Goal: Task Accomplishment & Management: Manage account settings

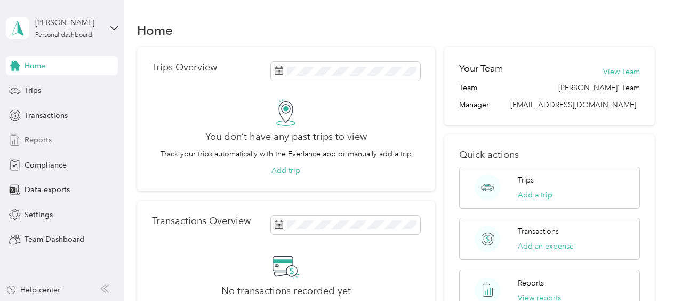
click at [41, 140] on span "Reports" at bounding box center [38, 139] width 27 height 11
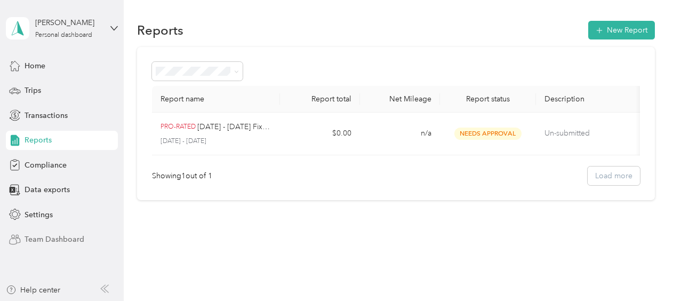
click at [53, 239] on span "Team Dashboard" at bounding box center [55, 238] width 60 height 11
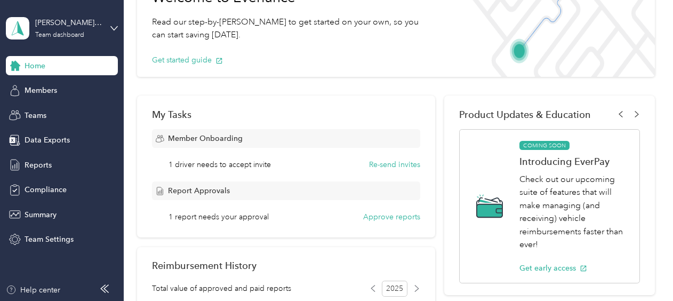
scroll to position [102, 0]
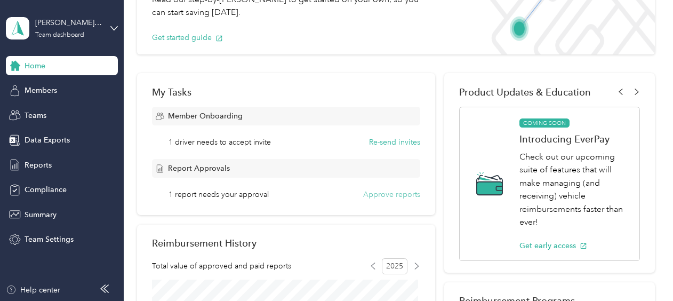
click at [384, 193] on button "Approve reports" at bounding box center [391, 194] width 57 height 11
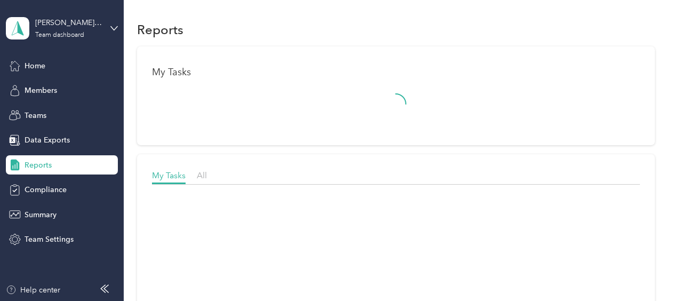
scroll to position [102, 0]
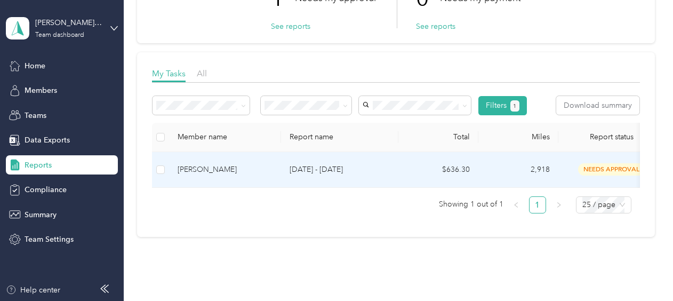
click at [214, 170] on div "[PERSON_NAME]" at bounding box center [225, 170] width 95 height 12
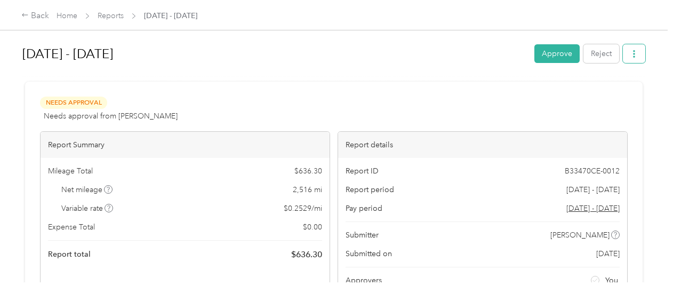
click at [630, 55] on icon "button" at bounding box center [633, 53] width 7 height 7
click at [662, 77] on div "[DATE] - [DATE] Approve Reject Needs Approval Needs approval from [PERSON_NAME]…" at bounding box center [333, 141] width 667 height 282
click at [34, 15] on div "Back" at bounding box center [35, 16] width 28 height 13
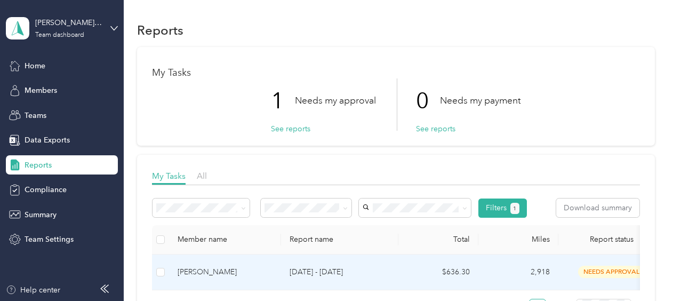
click at [605, 271] on span "needs approval" at bounding box center [611, 271] width 67 height 12
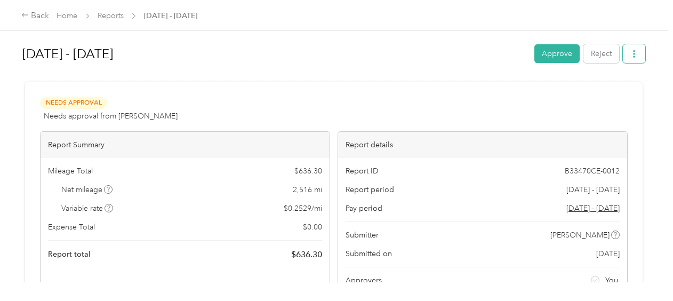
click at [631, 53] on icon "button" at bounding box center [633, 53] width 7 height 7
click at [661, 87] on div "[DATE] - [DATE] Approve Reject Needs Approval Needs approval from [PERSON_NAME]…" at bounding box center [333, 141] width 667 height 282
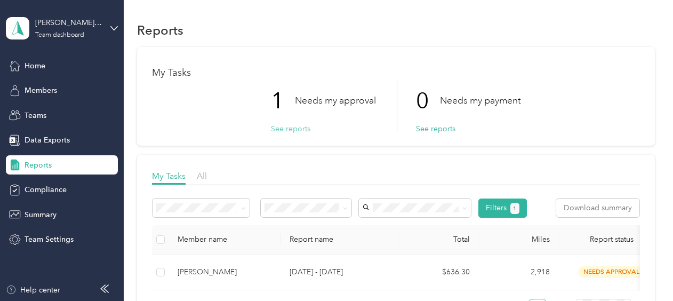
click at [294, 130] on button "See reports" at bounding box center [290, 128] width 39 height 11
click at [288, 130] on button "See reports" at bounding box center [290, 128] width 39 height 11
click at [308, 95] on p "Needs my approval" at bounding box center [335, 100] width 81 height 13
click at [277, 98] on p "1" at bounding box center [283, 100] width 24 height 45
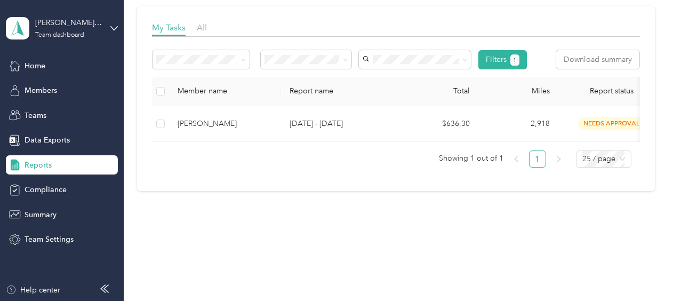
scroll to position [156, 0]
click at [536, 156] on link "1" at bounding box center [537, 159] width 16 height 16
click at [602, 57] on button "Download summary" at bounding box center [597, 59] width 83 height 19
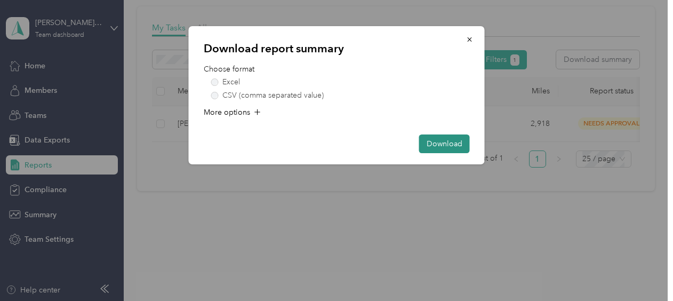
click at [444, 146] on button "Download" at bounding box center [444, 143] width 51 height 19
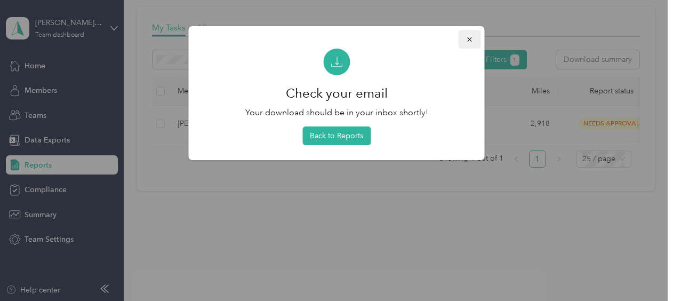
click at [470, 39] on icon "button" at bounding box center [469, 39] width 7 height 7
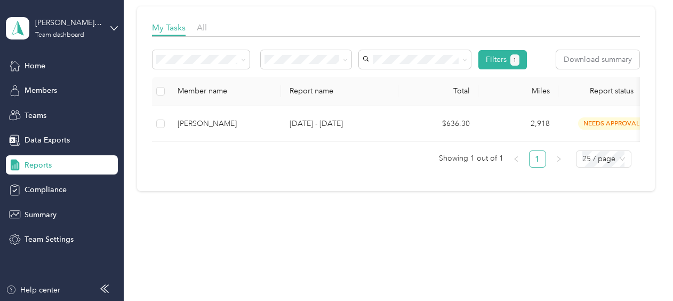
click at [537, 162] on link "1" at bounding box center [537, 159] width 16 height 16
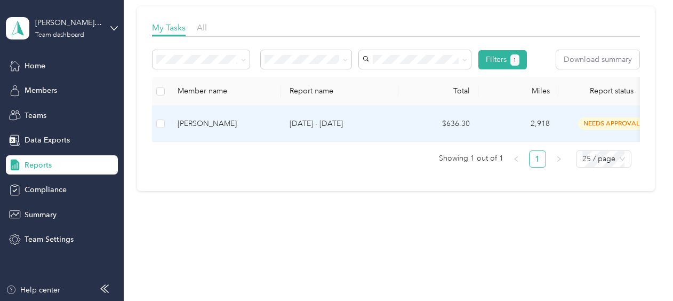
click at [609, 117] on span "needs approval" at bounding box center [611, 123] width 67 height 12
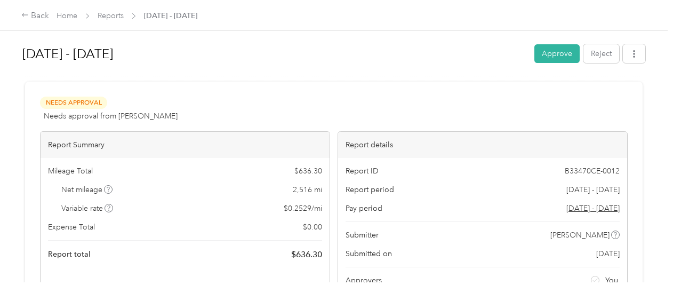
click at [78, 101] on span "Needs Approval" at bounding box center [73, 102] width 67 height 12
click at [170, 126] on div "Needs Approval Needs approval from [PERSON_NAME] View activity & comments Repor…" at bounding box center [333, 198] width 587 height 205
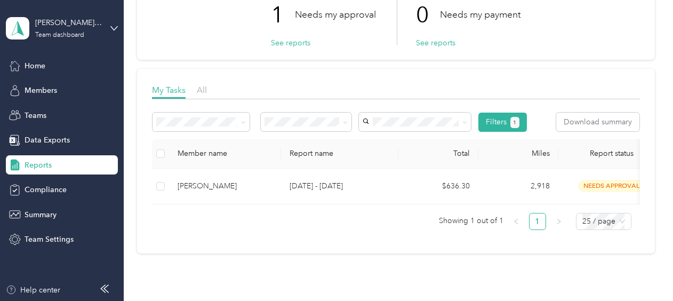
scroll to position [85, 0]
click at [288, 44] on button "See reports" at bounding box center [290, 43] width 39 height 11
click at [285, 43] on button "See reports" at bounding box center [290, 43] width 39 height 11
click at [170, 93] on span "My Tasks" at bounding box center [169, 91] width 34 height 10
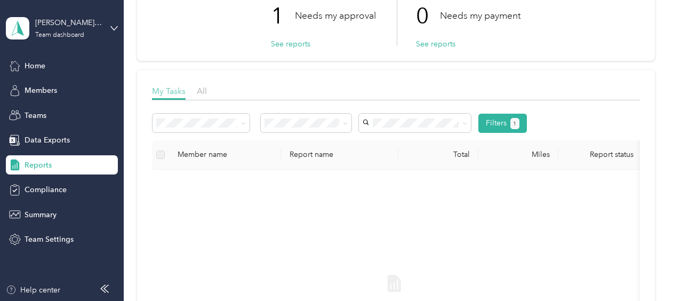
click at [166, 92] on span "My Tasks" at bounding box center [169, 91] width 34 height 10
click at [495, 122] on button "Filters 1" at bounding box center [502, 123] width 49 height 19
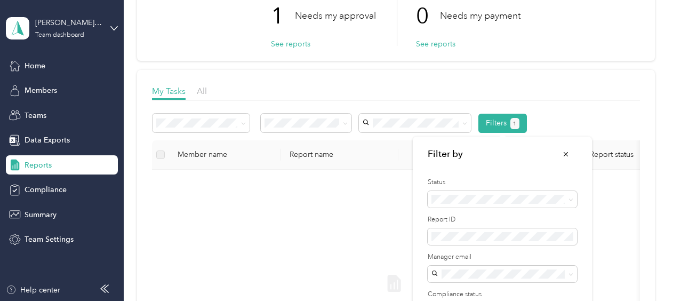
click at [465, 71] on div "My Tasks All Filters 1 Member name Report name Total Miles Report status Submit…" at bounding box center [396, 263] width 518 height 386
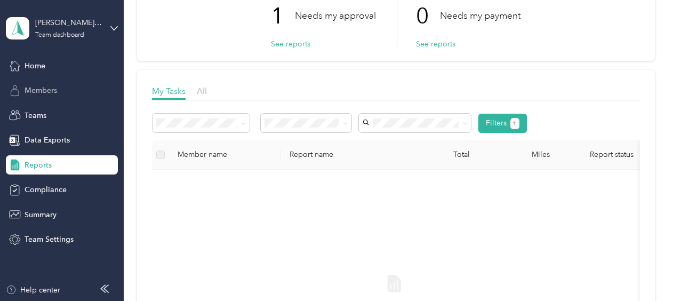
click at [36, 92] on span "Members" at bounding box center [41, 90] width 33 height 11
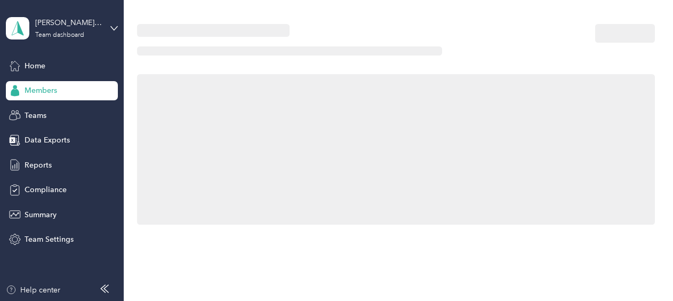
scroll to position [85, 0]
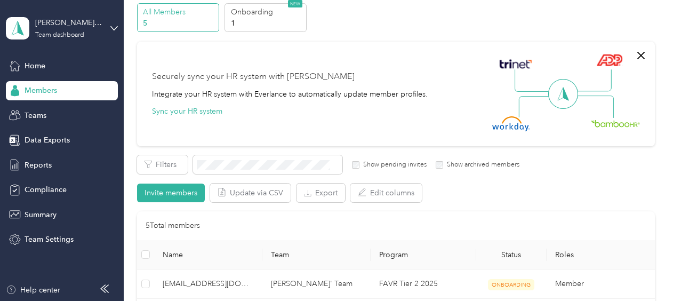
scroll to position [41, 0]
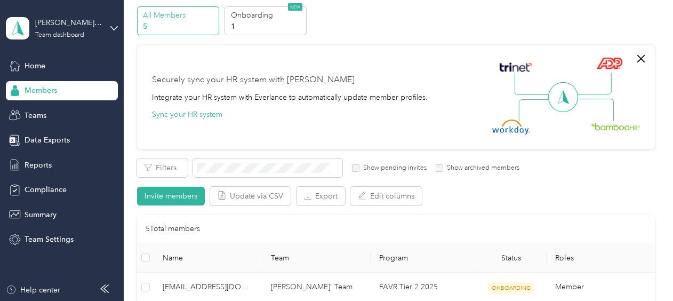
click at [465, 74] on div "Securely sync your HR system with Everlance Integrate your HR system with Everl…" at bounding box center [391, 97] width 479 height 75
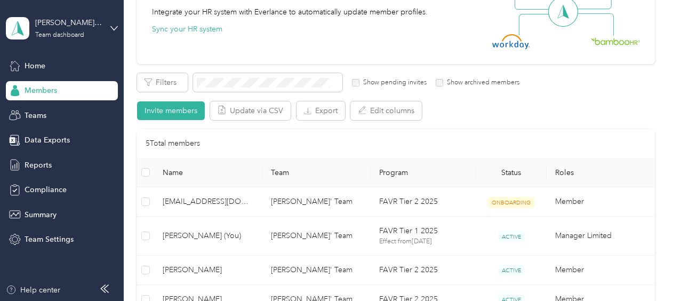
scroll to position [147, 0]
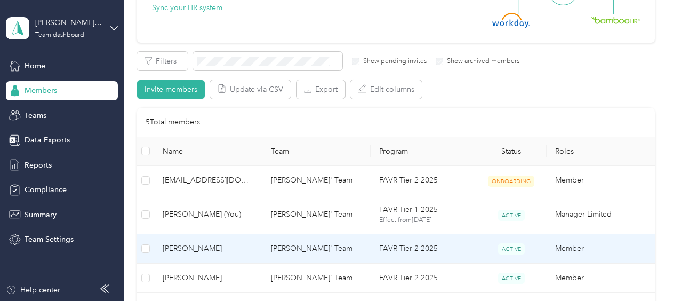
click at [187, 248] on span "[PERSON_NAME]" at bounding box center [208, 249] width 91 height 12
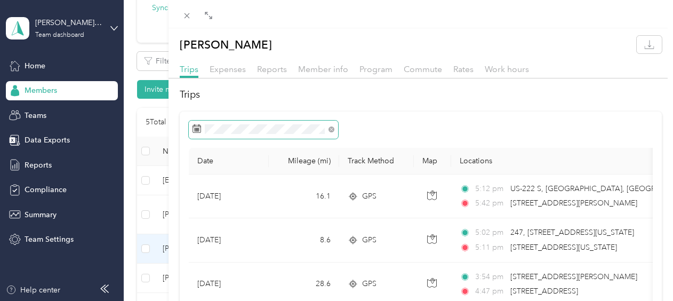
click at [196, 128] on rect at bounding box center [196, 128] width 1 height 1
click at [197, 127] on icon at bounding box center [196, 128] width 9 height 9
click at [209, 16] on icon at bounding box center [208, 15] width 9 height 9
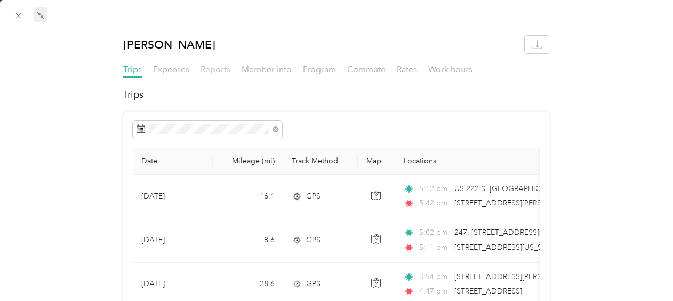
click at [218, 67] on span "Reports" at bounding box center [215, 69] width 30 height 10
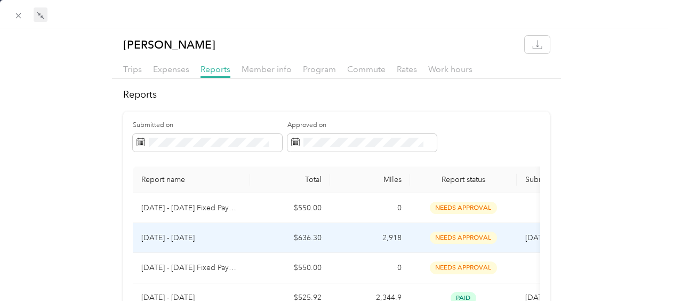
click at [185, 237] on p "[DATE] - [DATE]" at bounding box center [191, 238] width 100 height 12
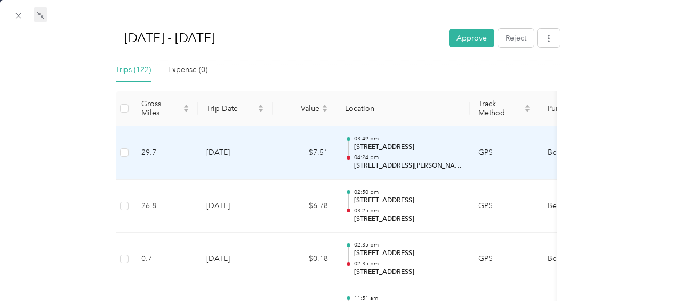
scroll to position [261, 0]
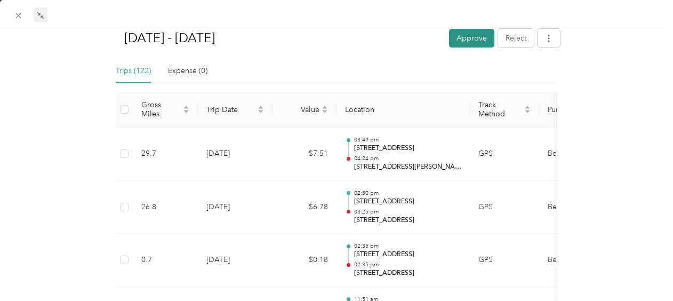
click at [469, 38] on button "Approve" at bounding box center [471, 37] width 45 height 19
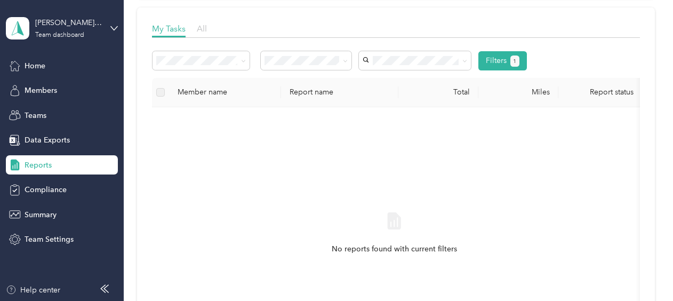
click at [199, 31] on span "All" at bounding box center [202, 28] width 10 height 10
